Goal: Communication & Community: Participate in discussion

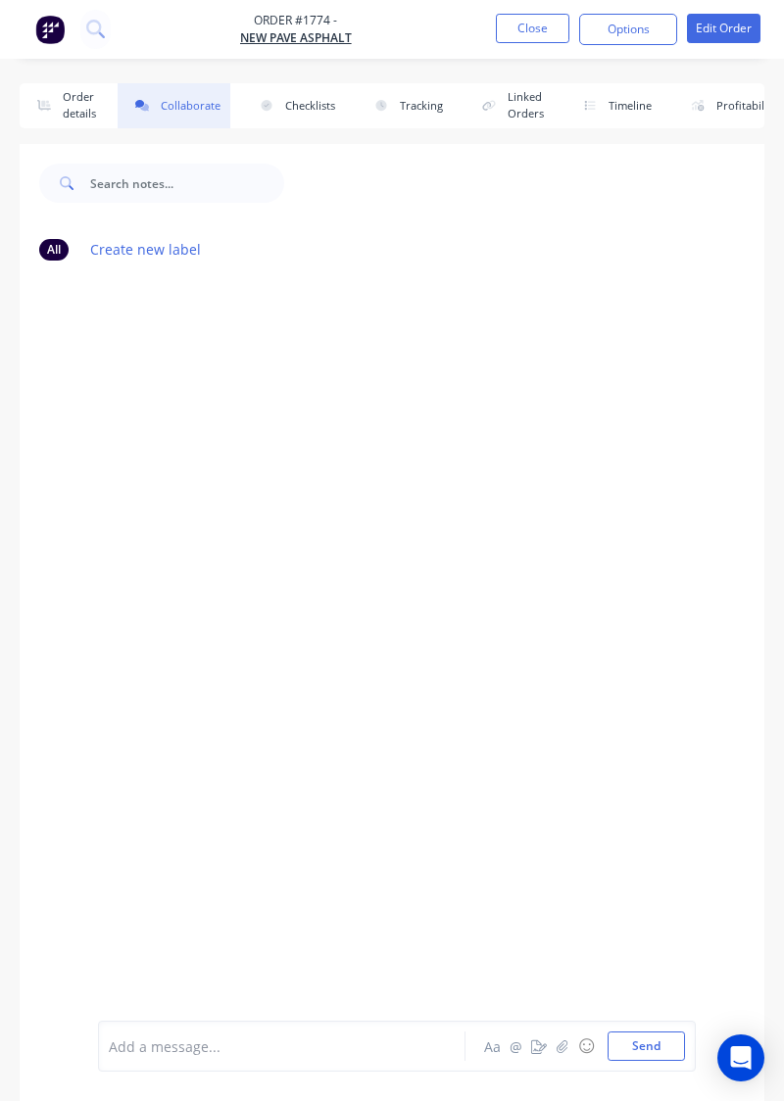
scroll to position [27, 0]
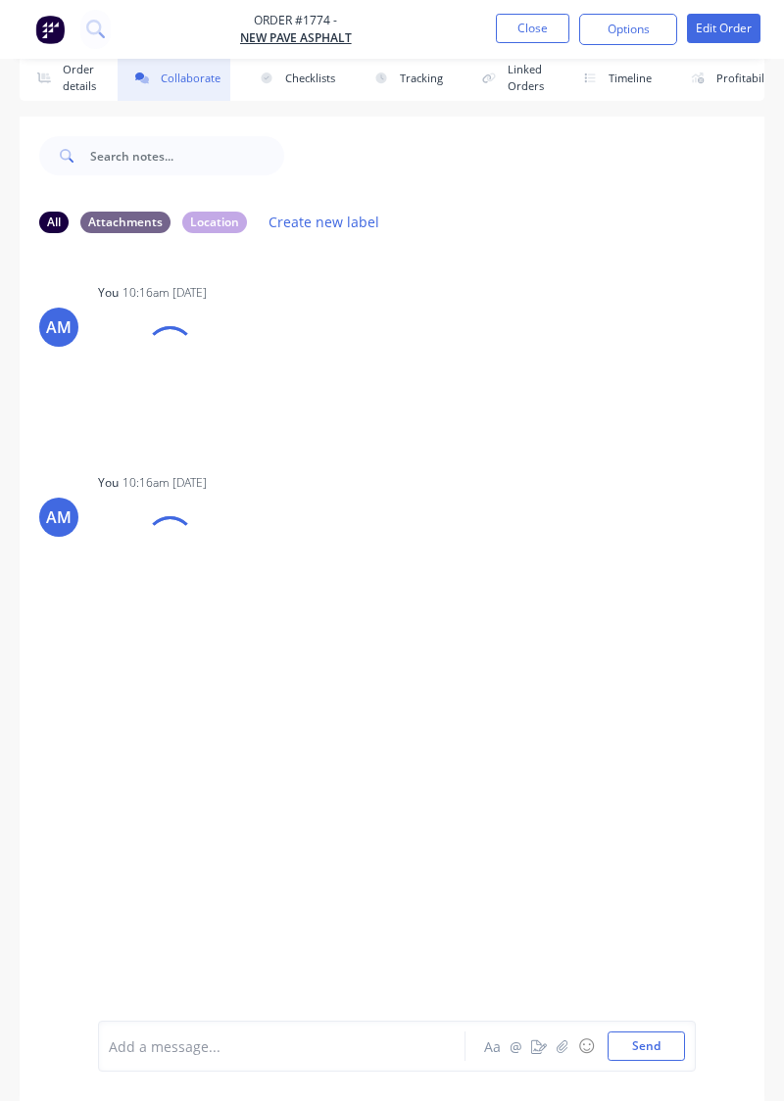
click at [542, 30] on button "Close" at bounding box center [532, 28] width 73 height 29
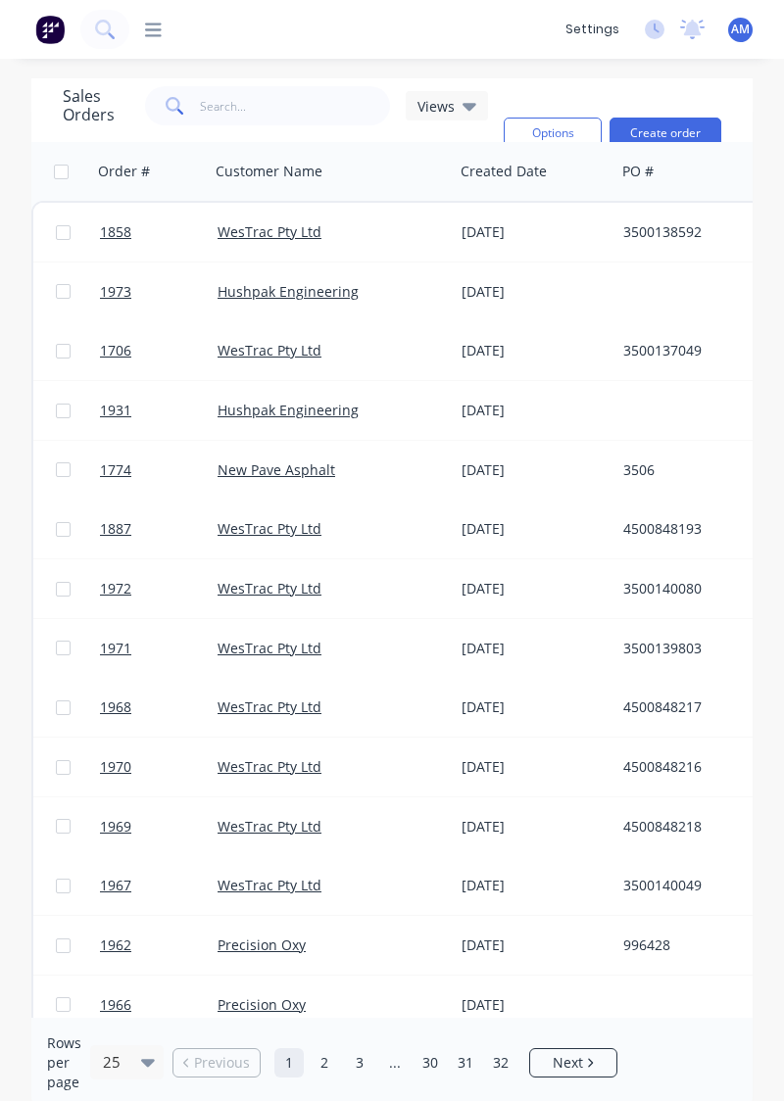
click at [633, 216] on div "3500138592" at bounding box center [737, 232] width 245 height 59
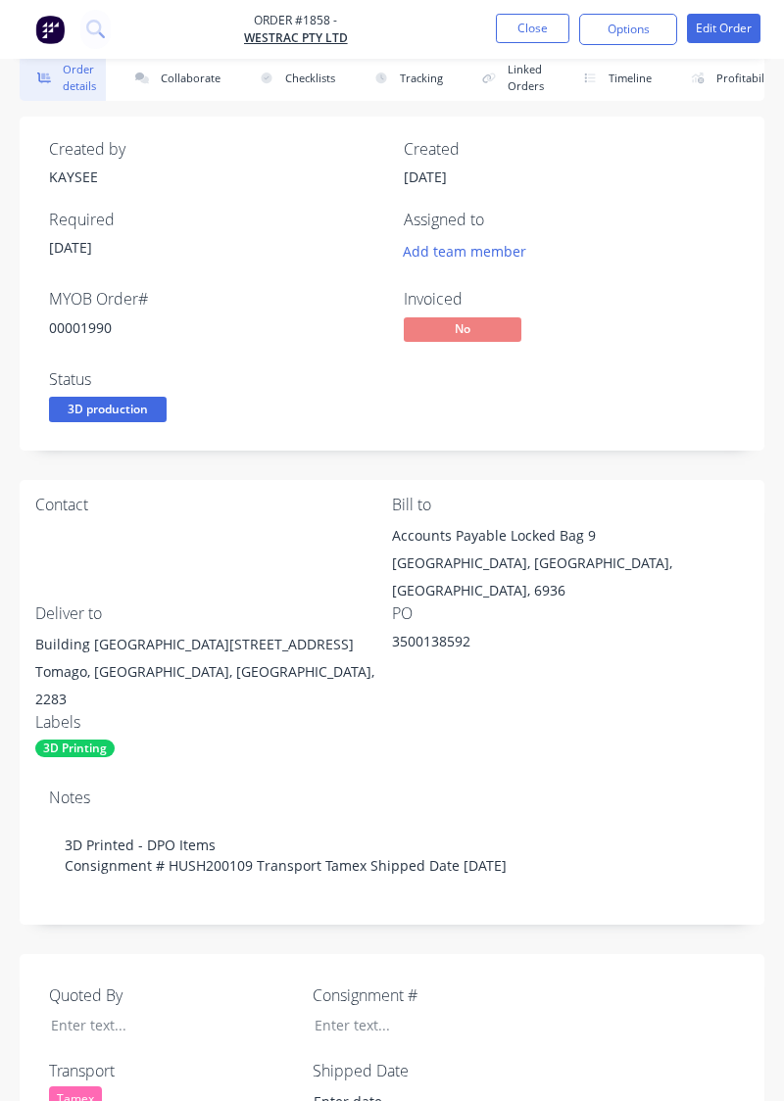
type input "[DATE]"
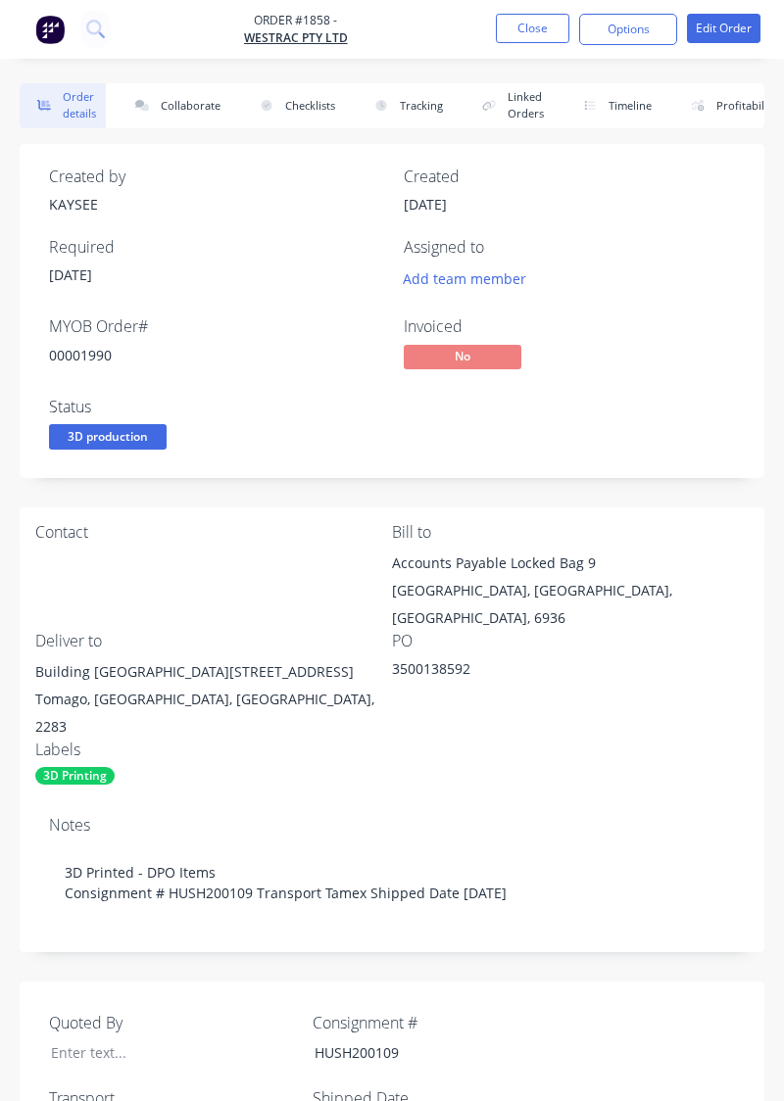
click at [184, 100] on button "Collaborate" at bounding box center [174, 105] width 113 height 45
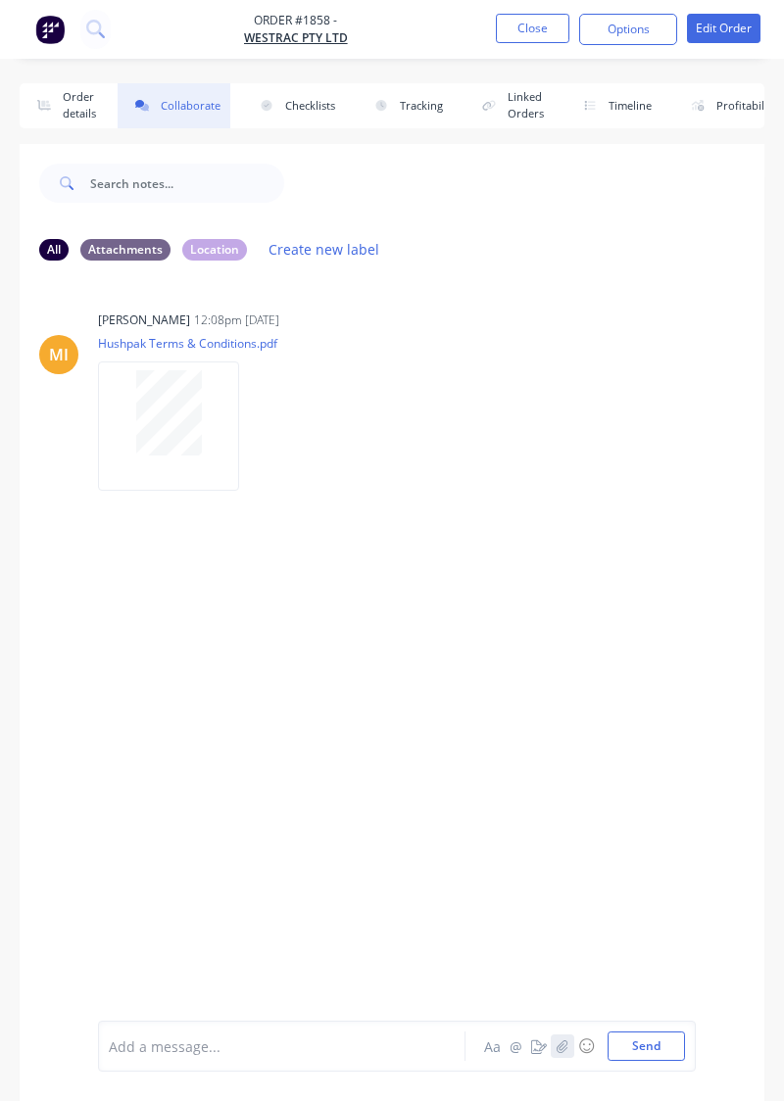
click at [564, 1058] on button "button" at bounding box center [563, 1047] width 24 height 24
click at [659, 1061] on button "Send" at bounding box center [645, 1046] width 77 height 29
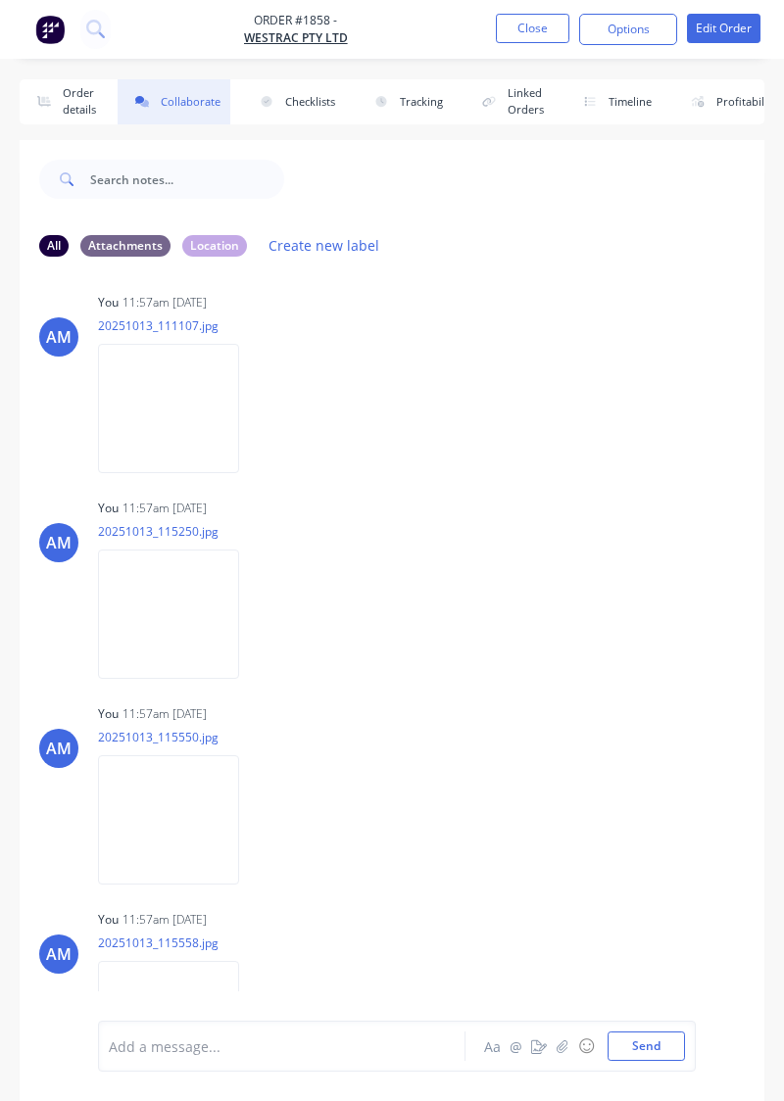
scroll to position [27, 0]
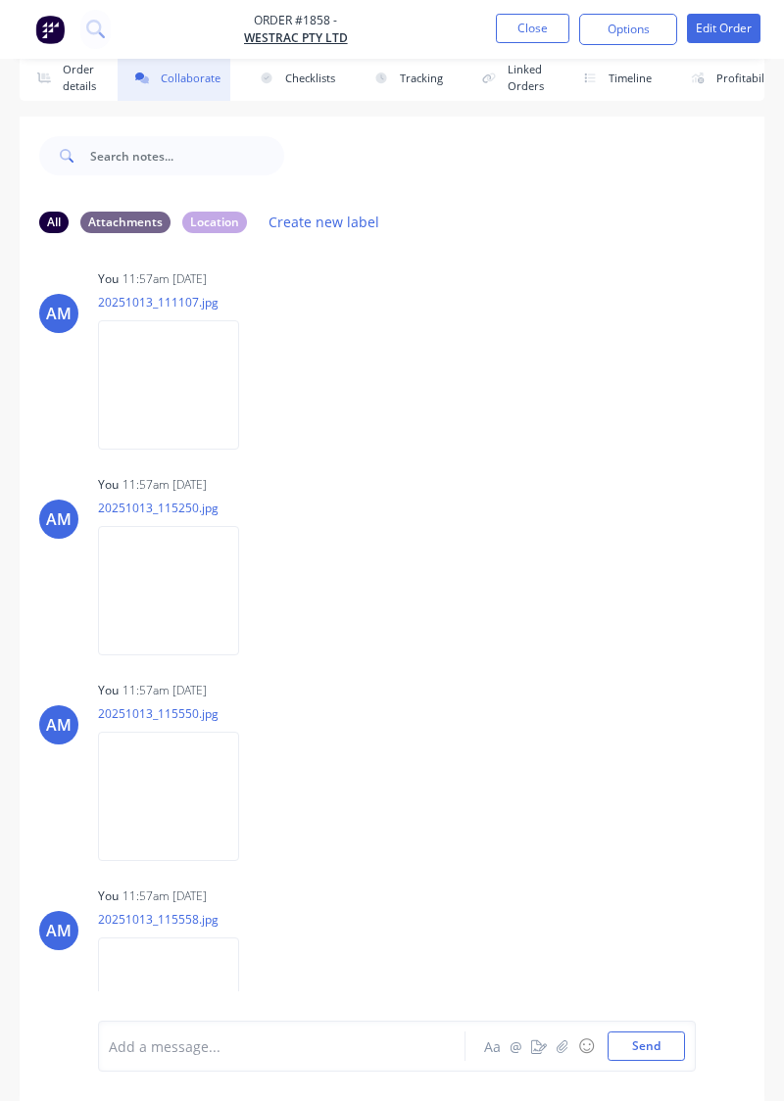
click at [207, 975] on img at bounding box center [168, 1002] width 141 height 128
